Goal: Task Accomplishment & Management: Use online tool/utility

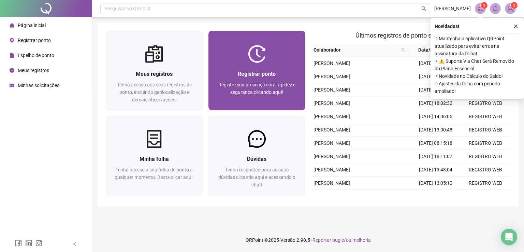
click at [263, 62] on img at bounding box center [257, 54] width 18 height 18
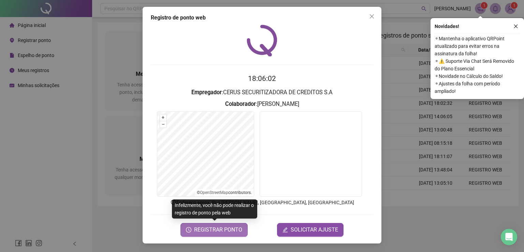
click at [216, 231] on span "REGISTRAR PONTO" at bounding box center [218, 230] width 48 height 8
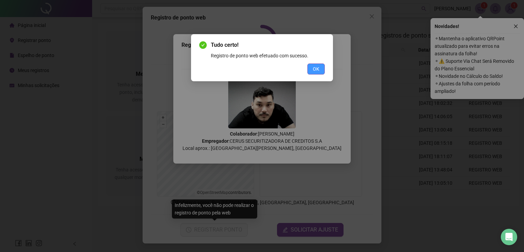
click at [318, 63] on button "OK" at bounding box center [316, 68] width 17 height 11
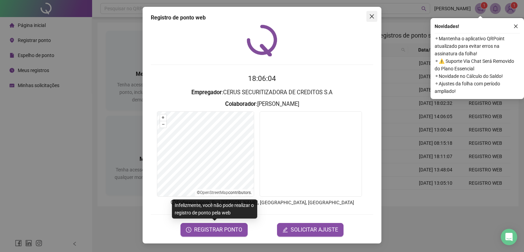
click at [373, 11] on button "Close" at bounding box center [372, 16] width 11 height 11
